Goal: Check status: Check status

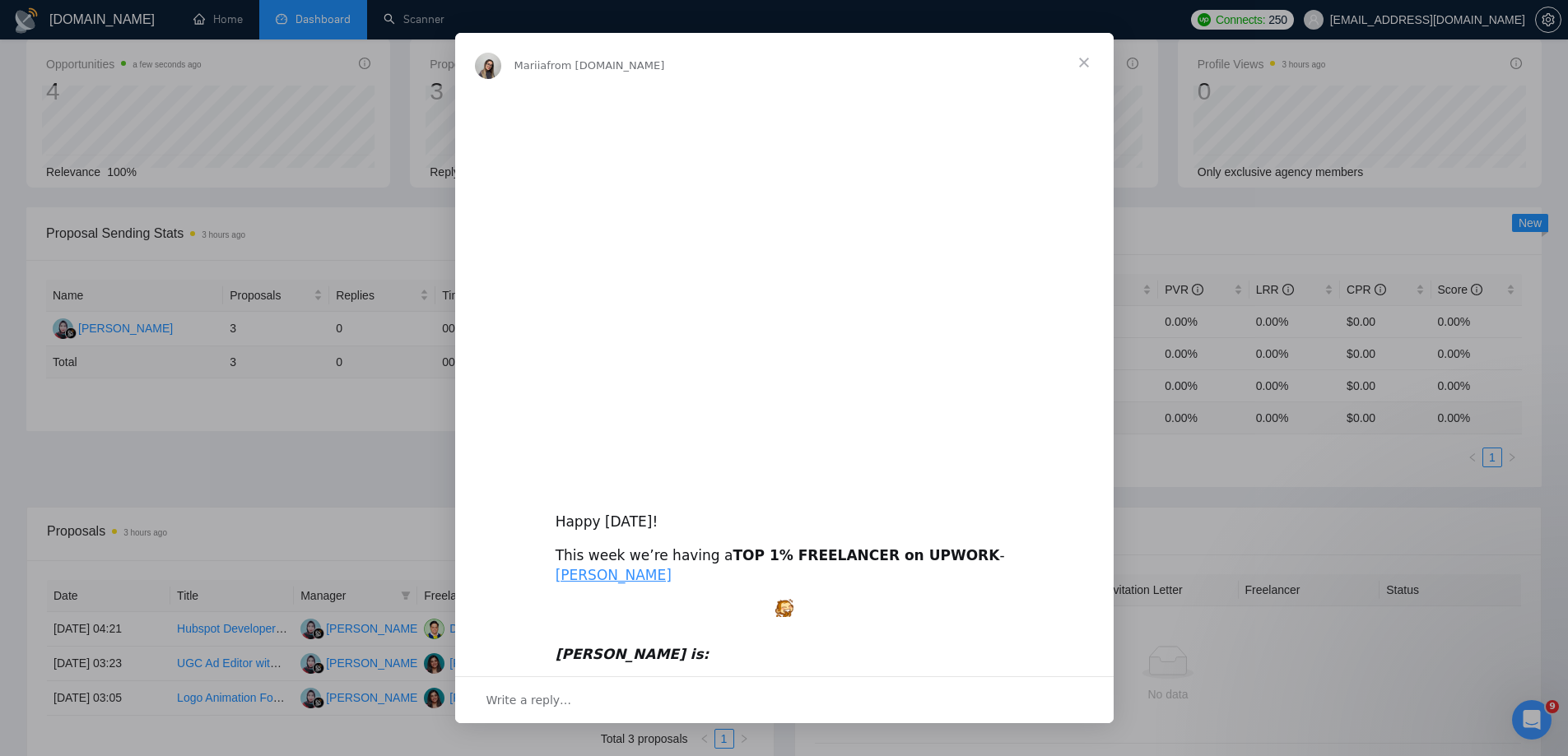
click at [1090, 56] on span "Close" at bounding box center [1084, 63] width 59 height 59
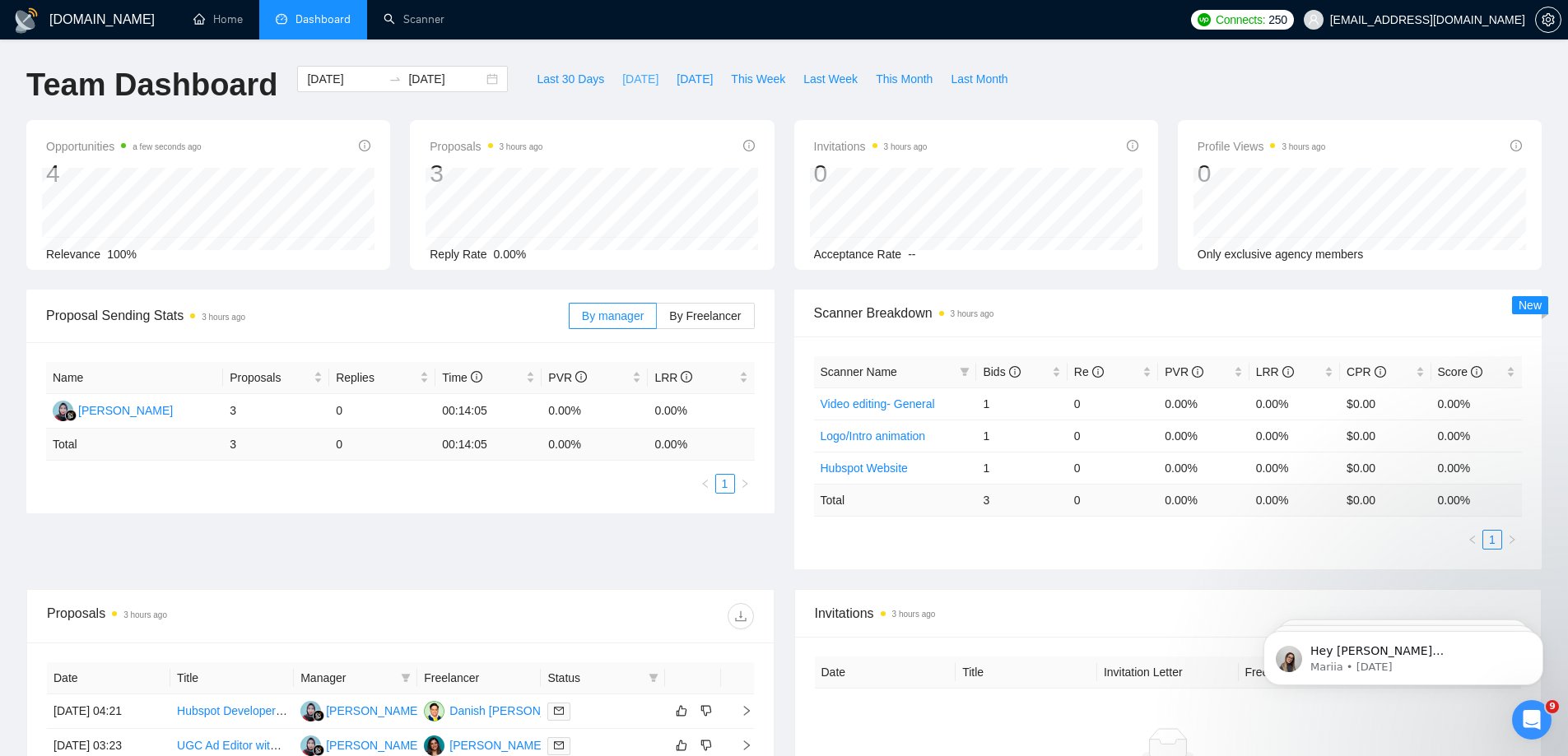
click at [622, 80] on span "[DATE]" at bounding box center [640, 79] width 36 height 18
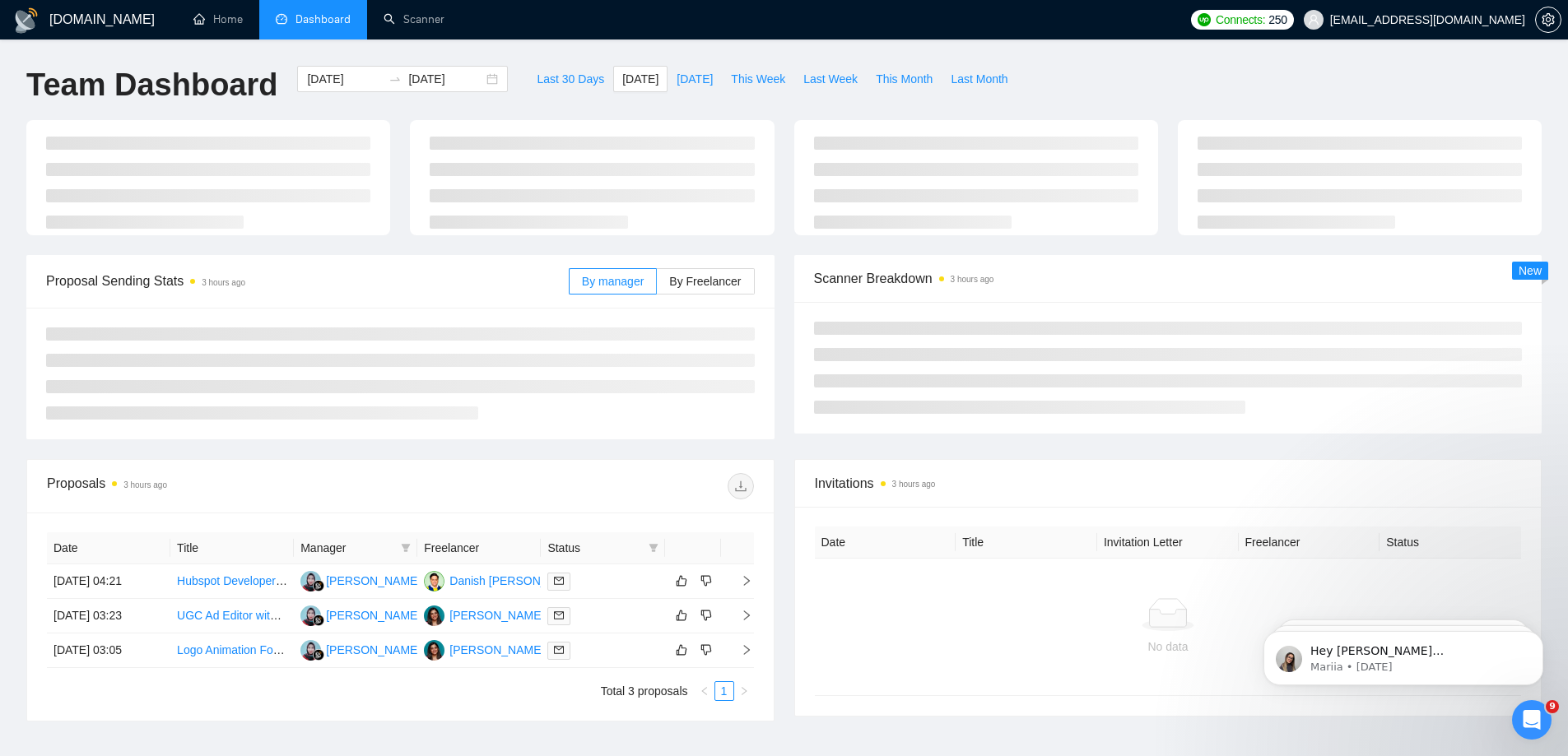
type input "[DATE]"
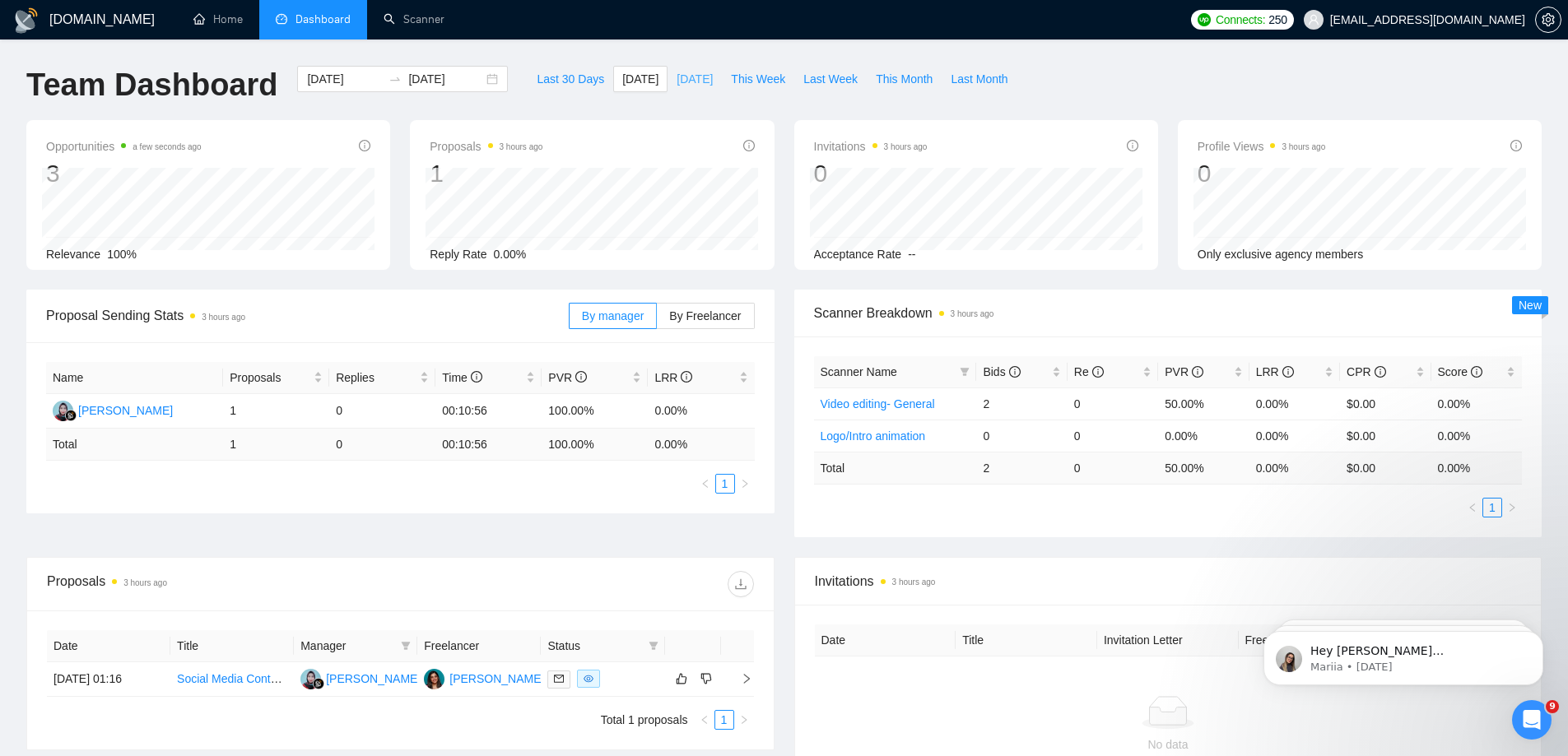
click at [697, 79] on span "[DATE]" at bounding box center [695, 79] width 36 height 18
type input "[DATE]"
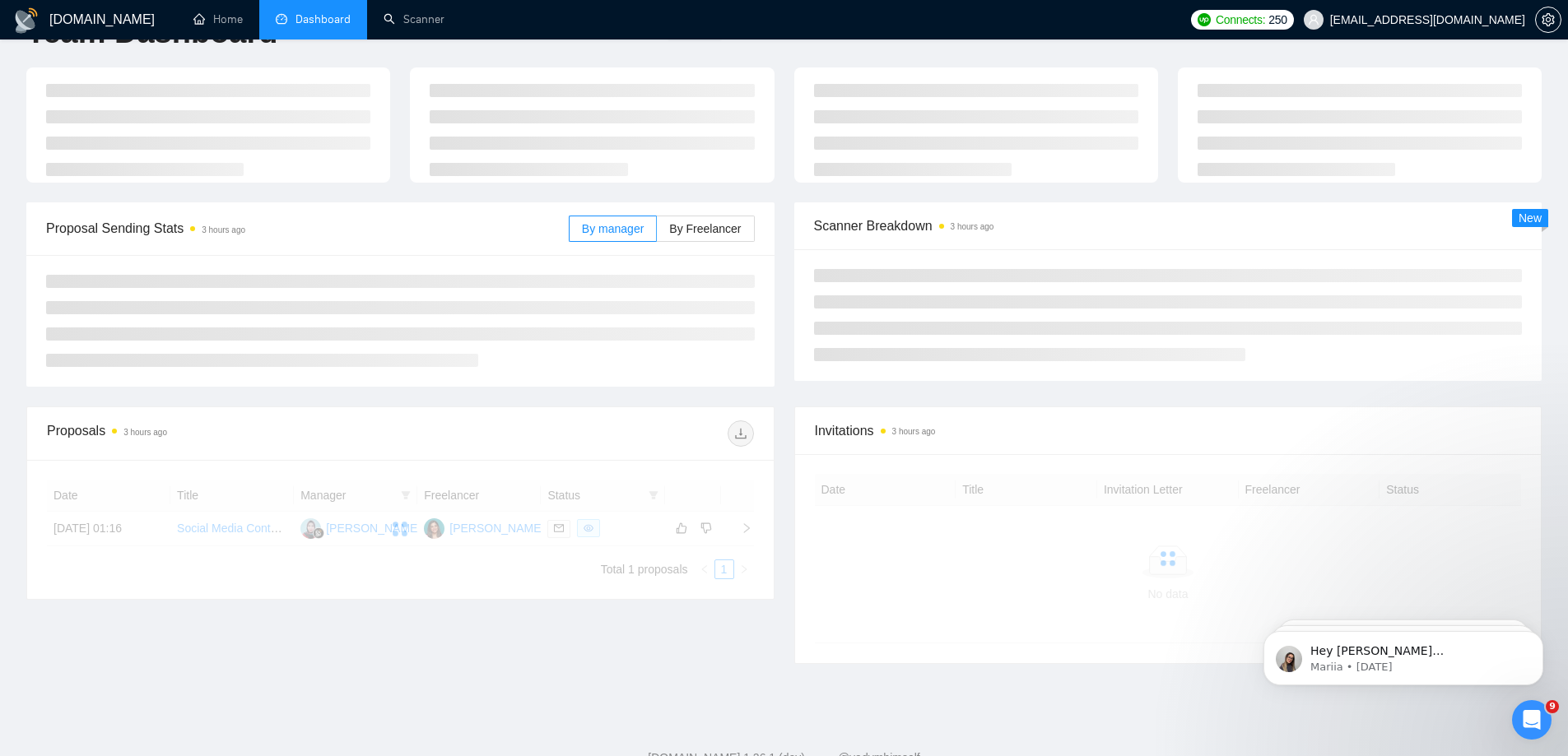
scroll to position [107, 0]
